Goal: Task Accomplishment & Management: Manage account settings

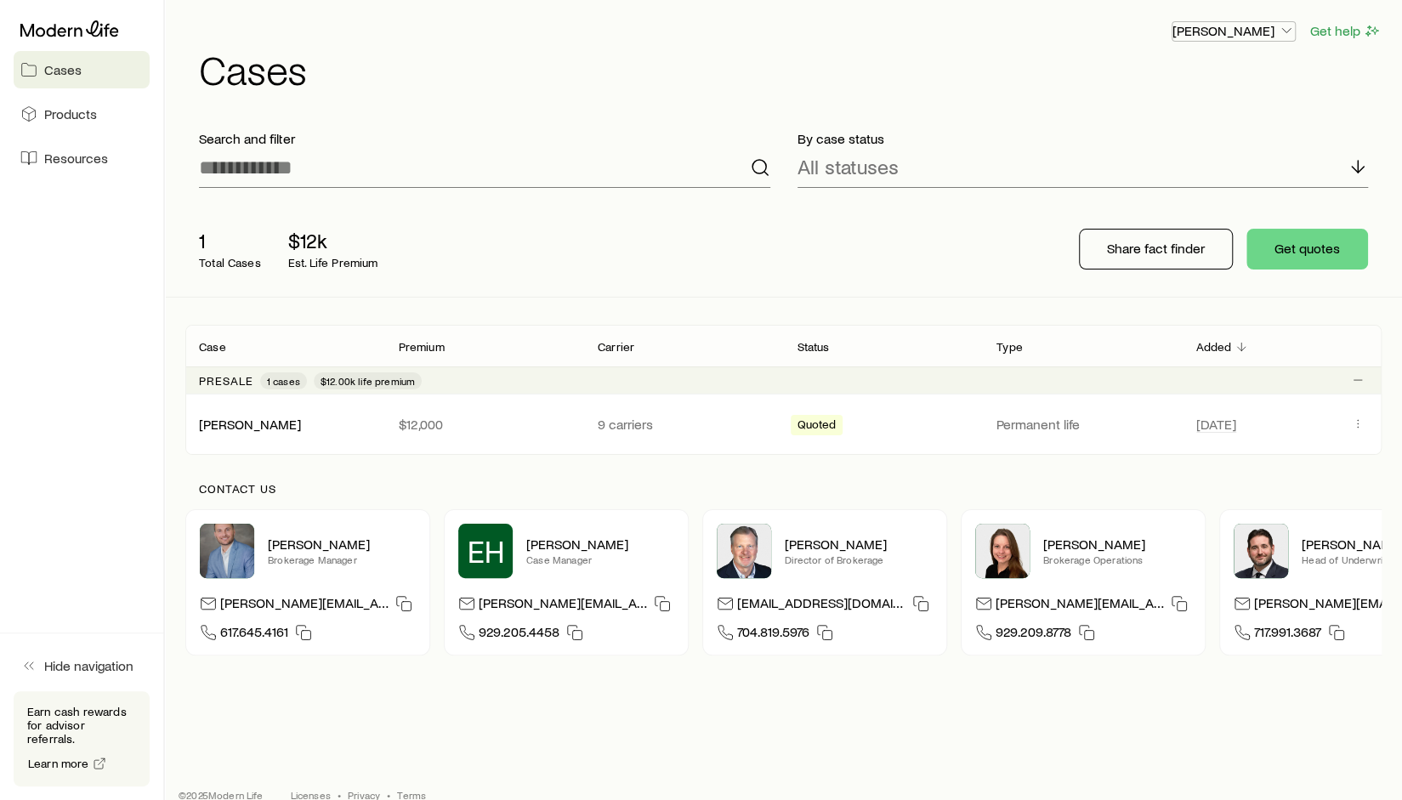
click at [1270, 35] on p "[PERSON_NAME]" at bounding box center [1234, 30] width 122 height 17
click at [1174, 168] on span "Sign out" at bounding box center [1153, 167] width 47 height 17
click at [1236, 30] on p "[PERSON_NAME]" at bounding box center [1234, 30] width 122 height 17
